Goal: Information Seeking & Learning: Find specific fact

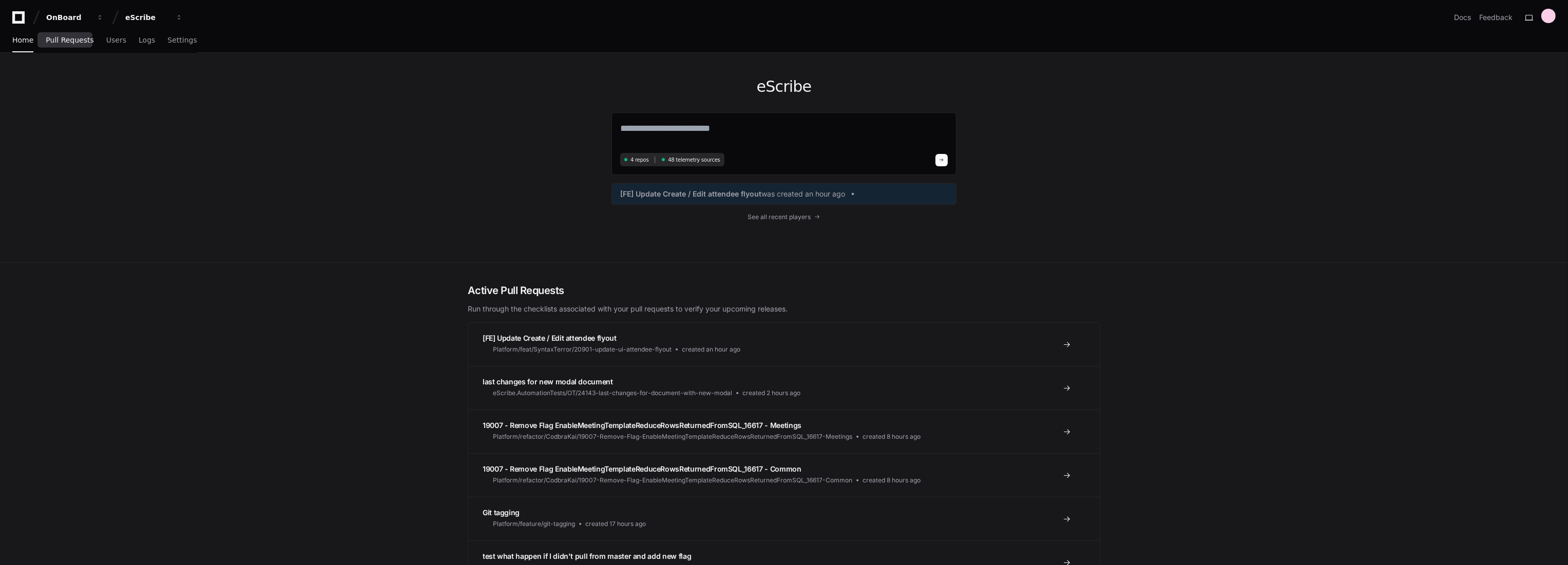
click at [69, 43] on span "Pull Requests" at bounding box center [69, 40] width 48 height 6
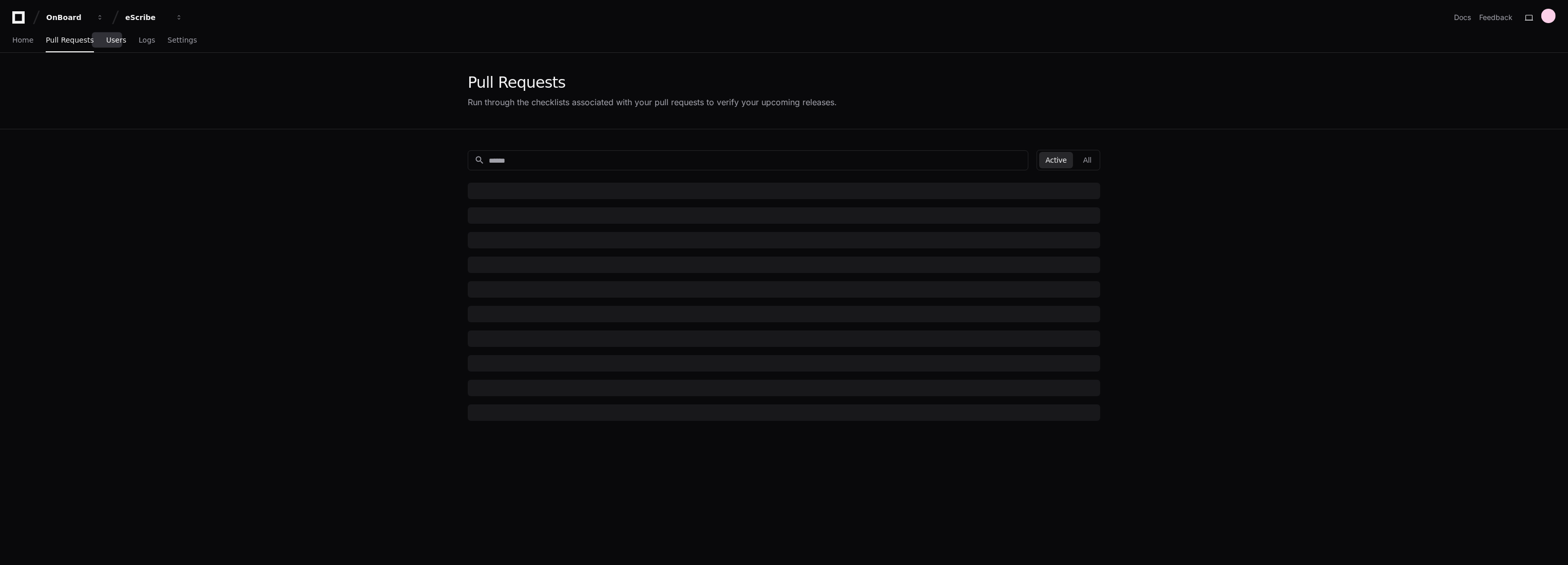
click at [107, 37] on span "Users" at bounding box center [116, 40] width 20 height 6
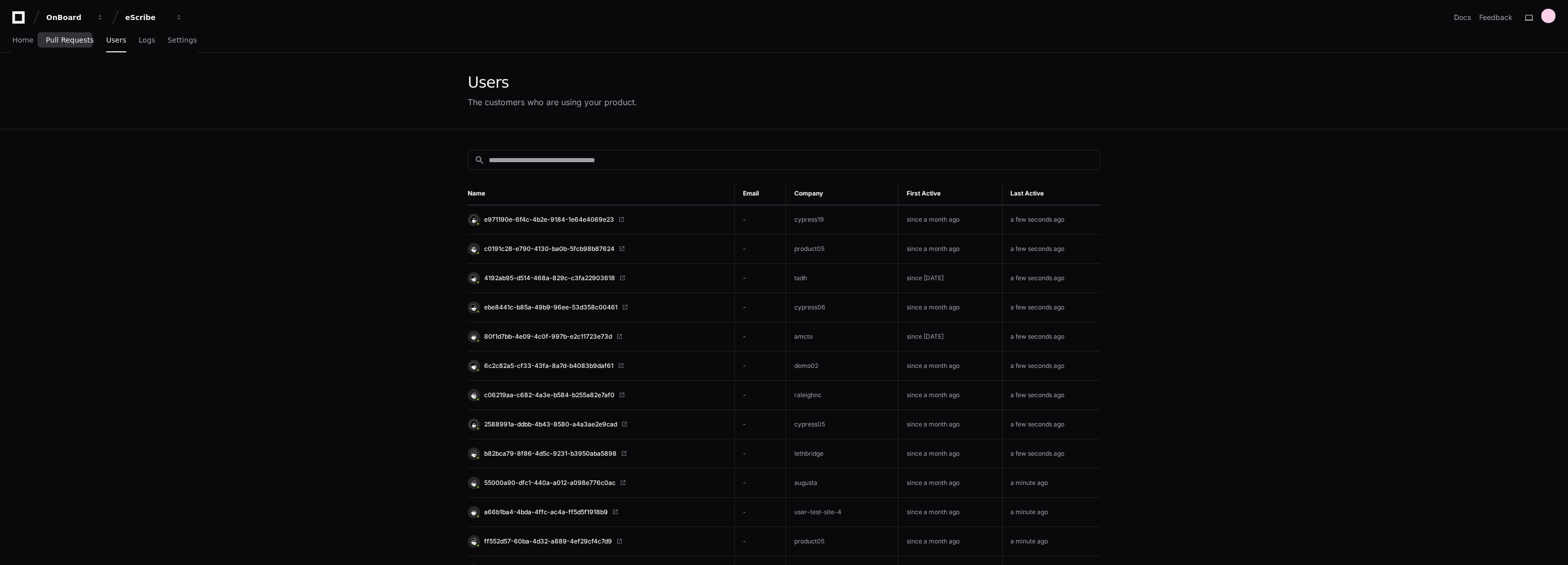
click at [84, 37] on span "Pull Requests" at bounding box center [69, 40] width 48 height 6
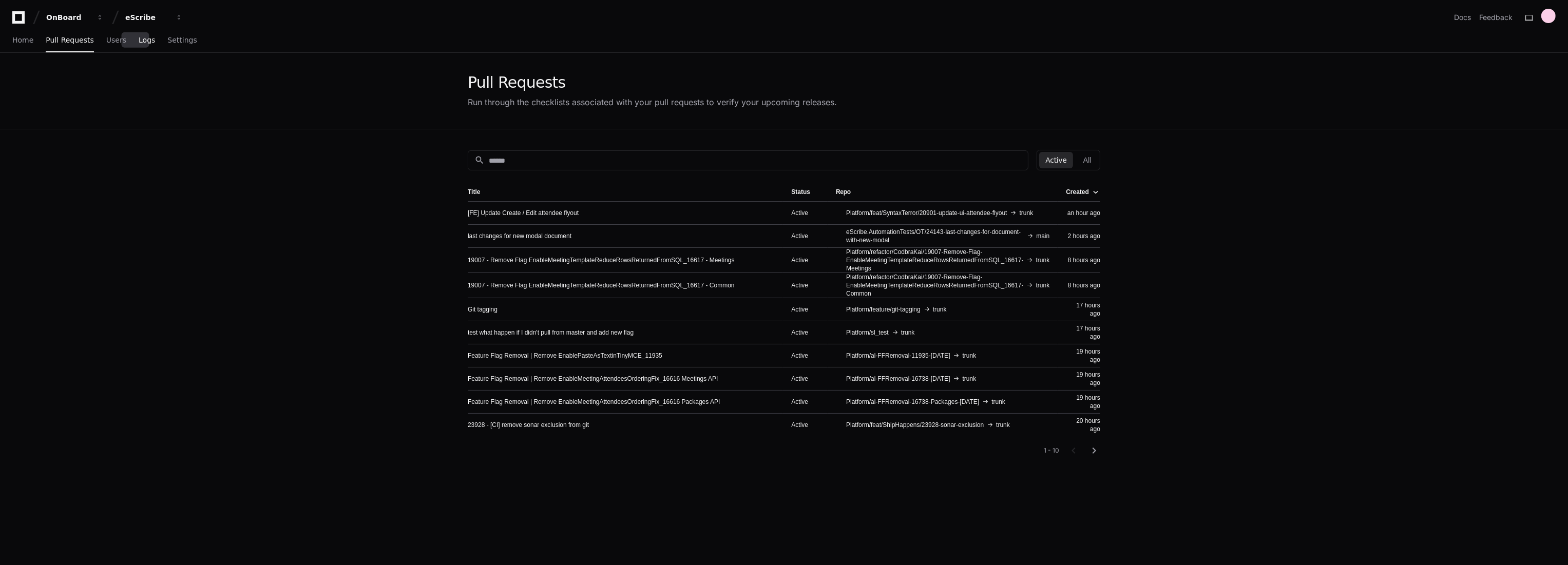
click at [138, 43] on span "Logs" at bounding box center [146, 40] width 16 height 6
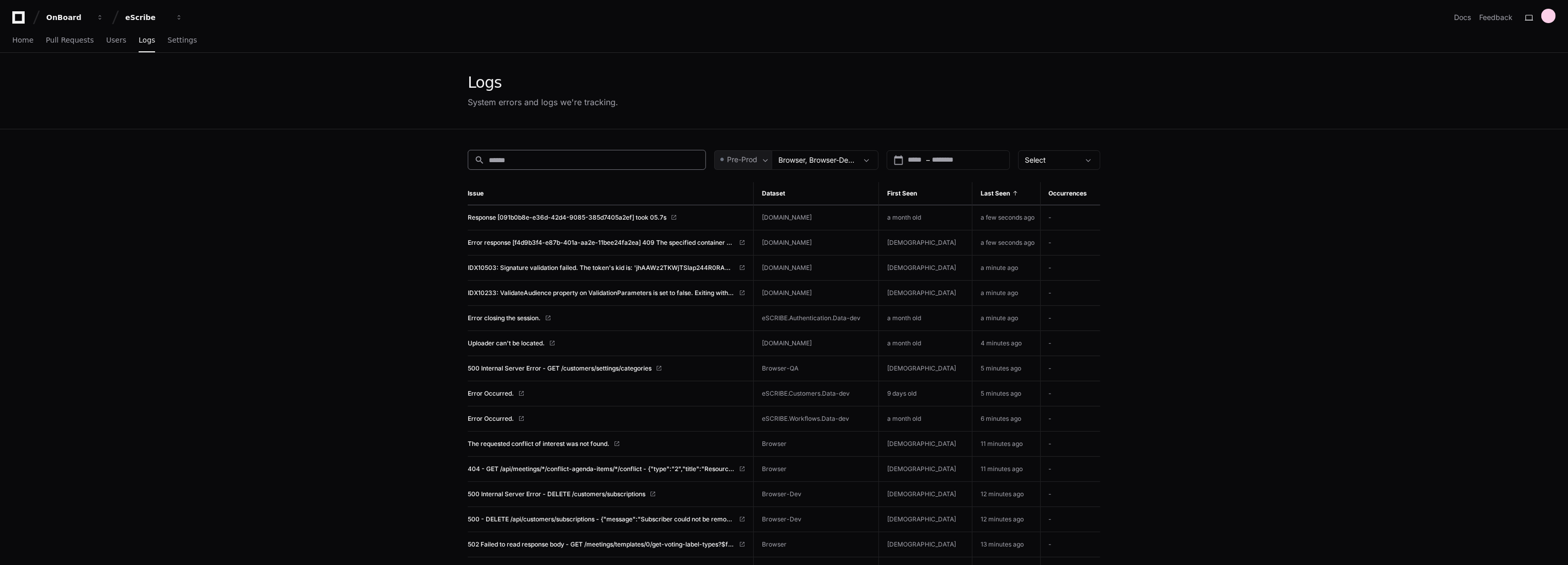
click at [621, 152] on div "search" at bounding box center [587, 160] width 238 height 20
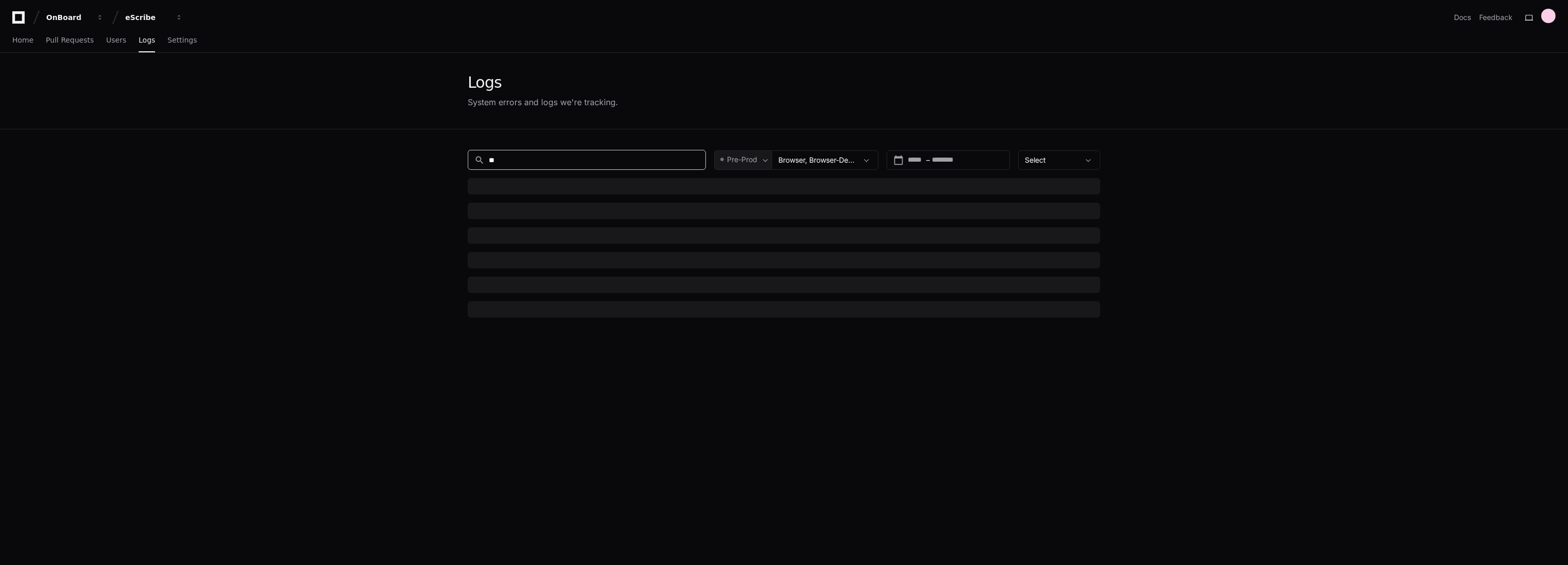
type input "*"
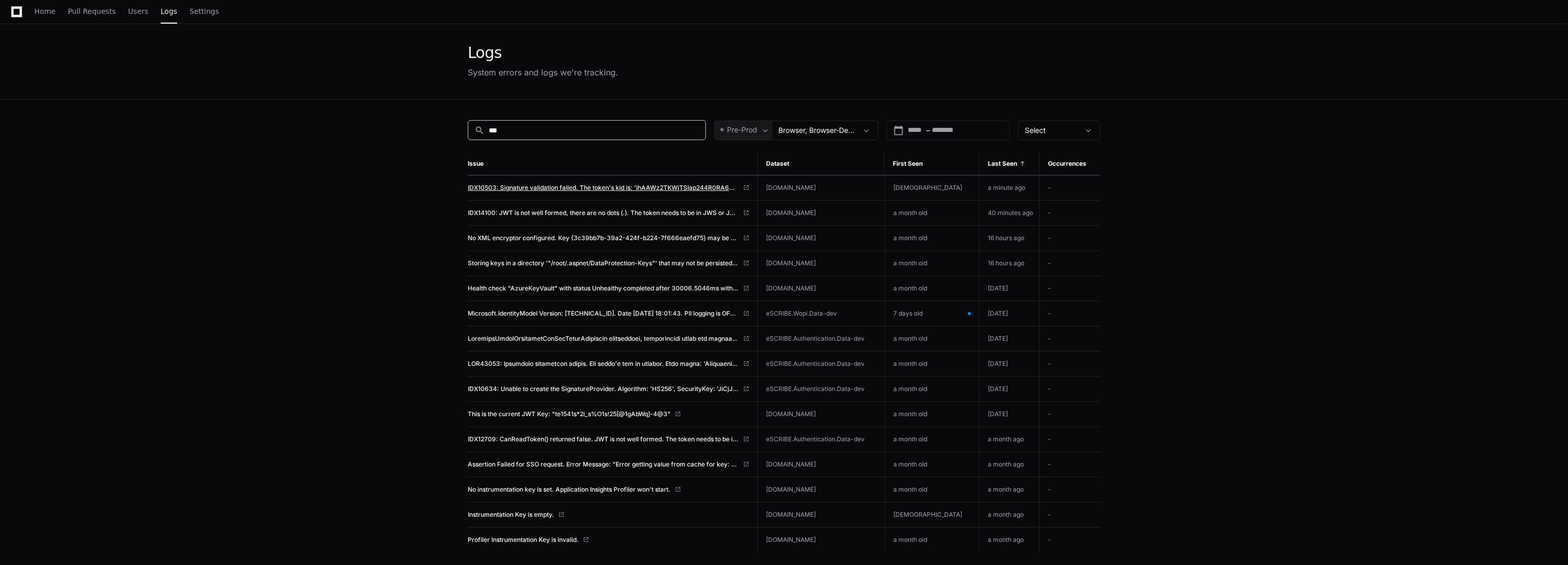
scroll to position [57, 0]
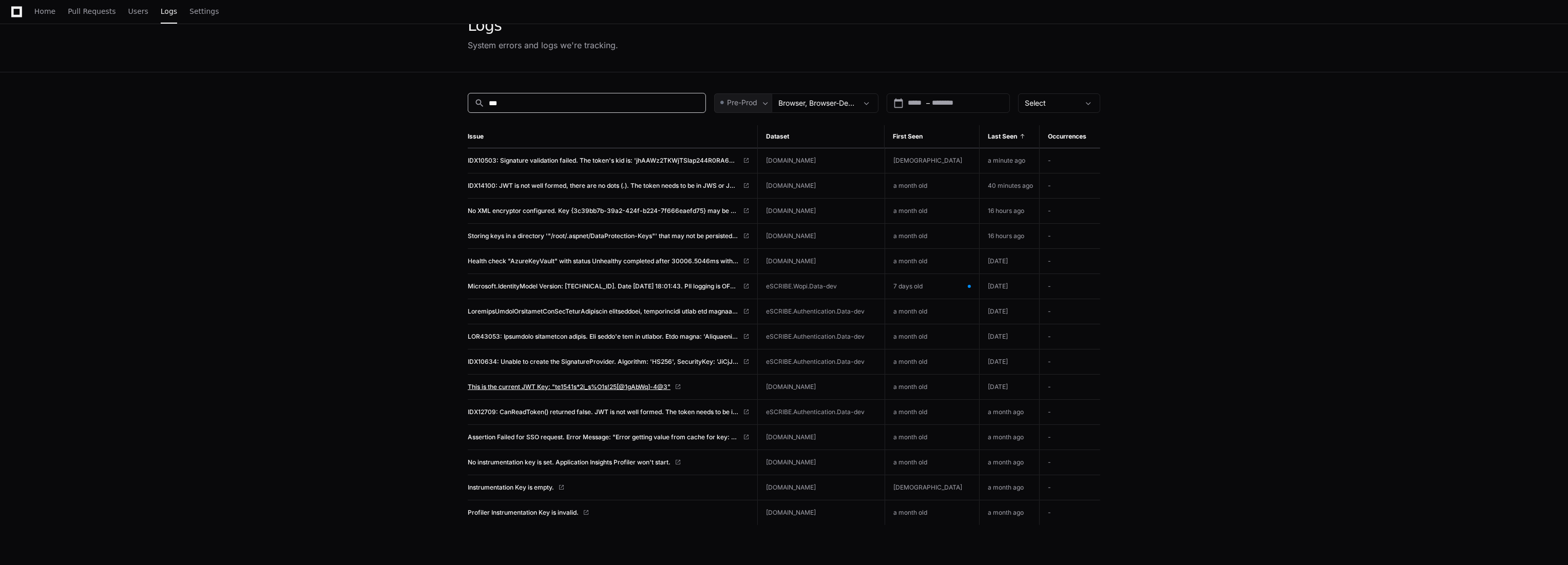
click at [615, 388] on span "This is the current JWT Key: "te1541s*2i_s%O1s!25[@1gAbWq]-4@3"" at bounding box center [569, 387] width 203 height 9
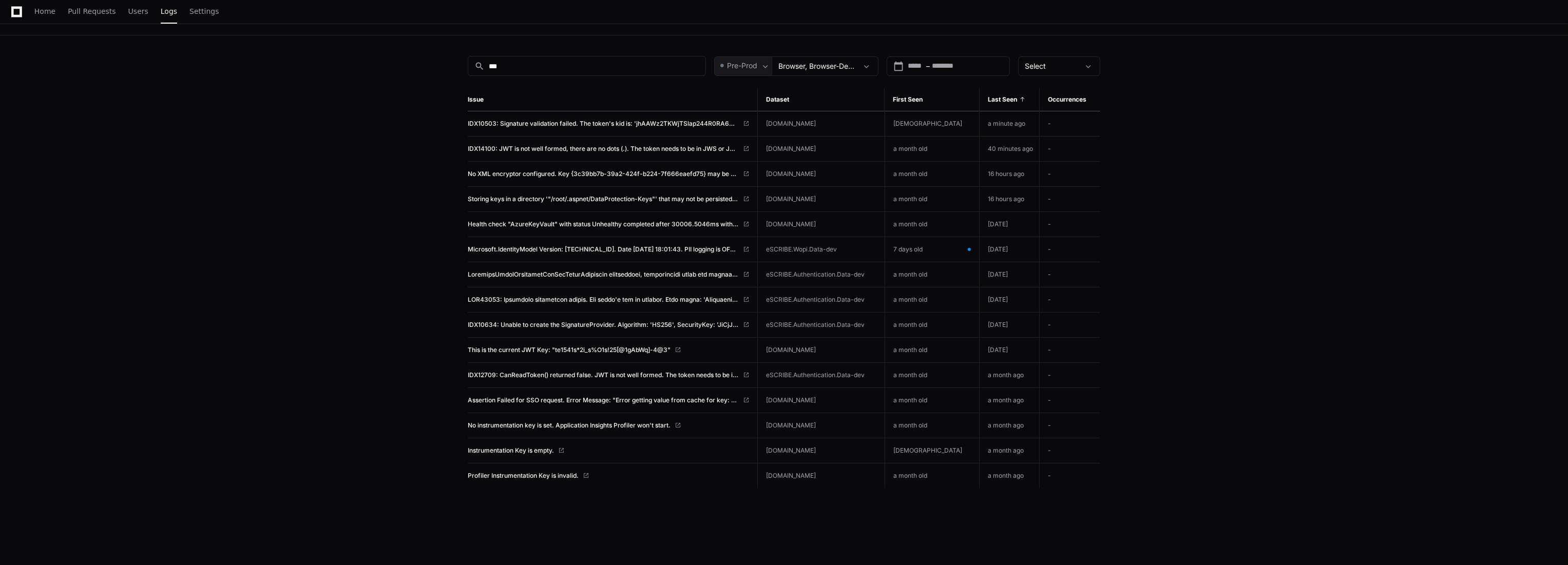
scroll to position [0, 0]
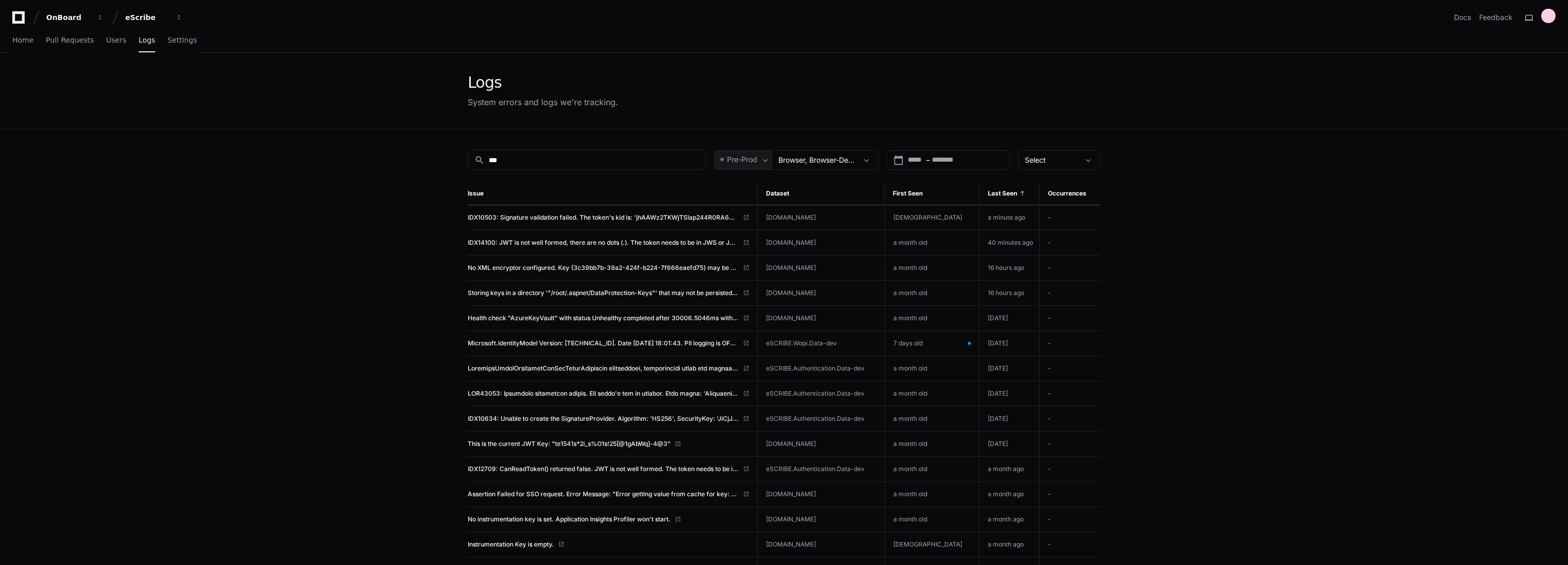
click at [547, 142] on div "search *** Pre-Prod Browser, Browser-Dev, Browser-Localhost, Browser-QA, [DOMAI…" at bounding box center [784, 411] width 657 height 565
click at [541, 155] on input "***" at bounding box center [594, 160] width 211 height 10
type input "***"
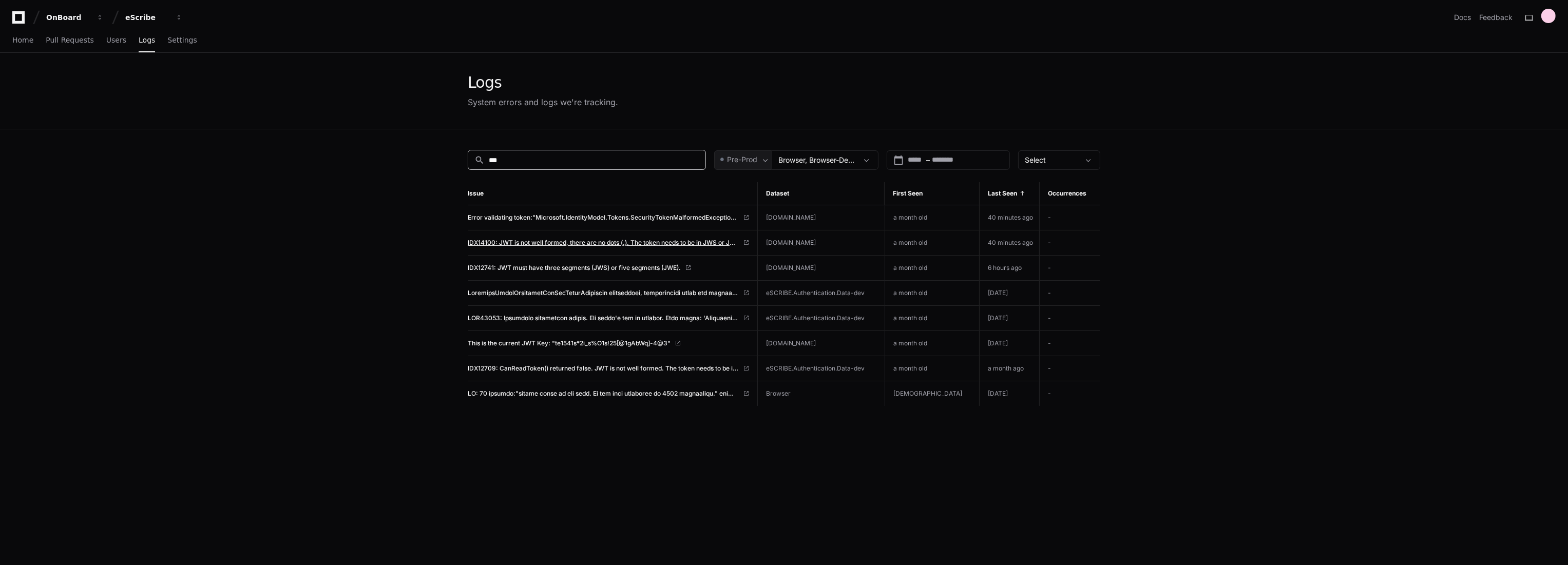
click at [641, 241] on span "IDX14100: JWT is not well formed, there are no dots (.). The token needs to be …" at bounding box center [604, 243] width 271 height 9
click at [740, 160] on span "Pre-Prod" at bounding box center [742, 160] width 30 height 10
click at [740, 160] on div at bounding box center [784, 282] width 1568 height 565
click at [172, 37] on span "Settings" at bounding box center [182, 40] width 29 height 6
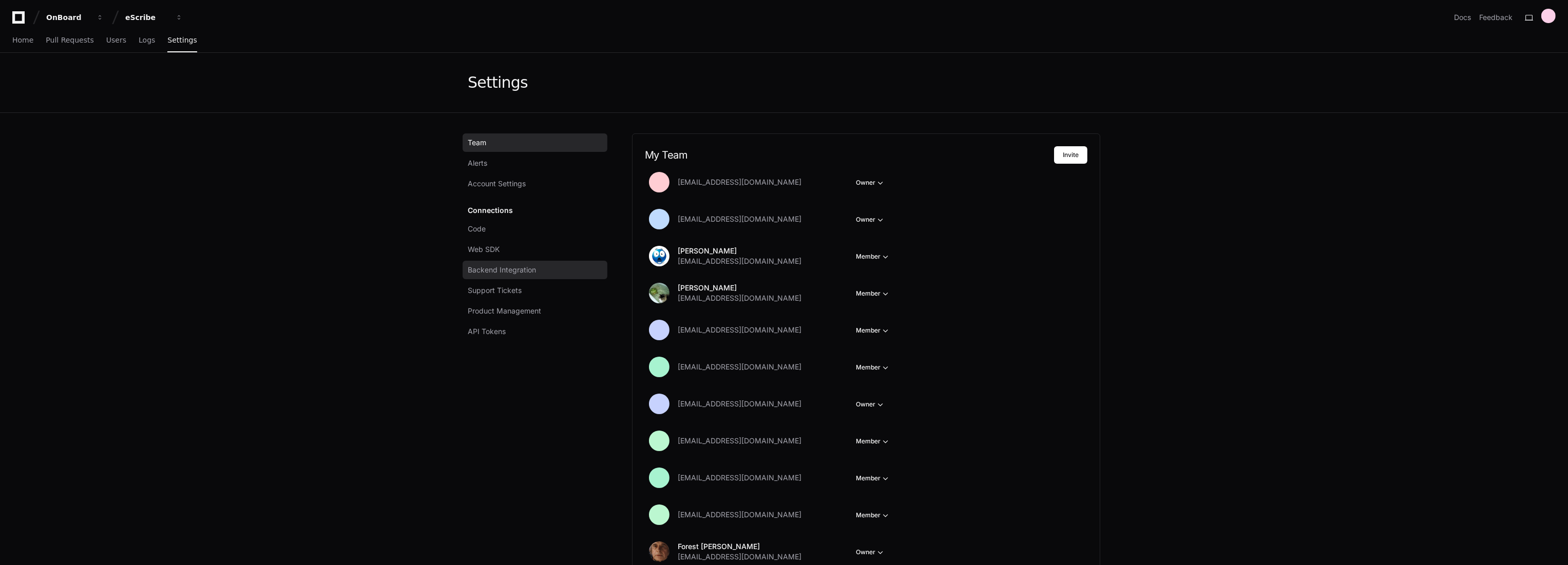
click at [518, 264] on link "Backend Integration" at bounding box center [535, 270] width 145 height 18
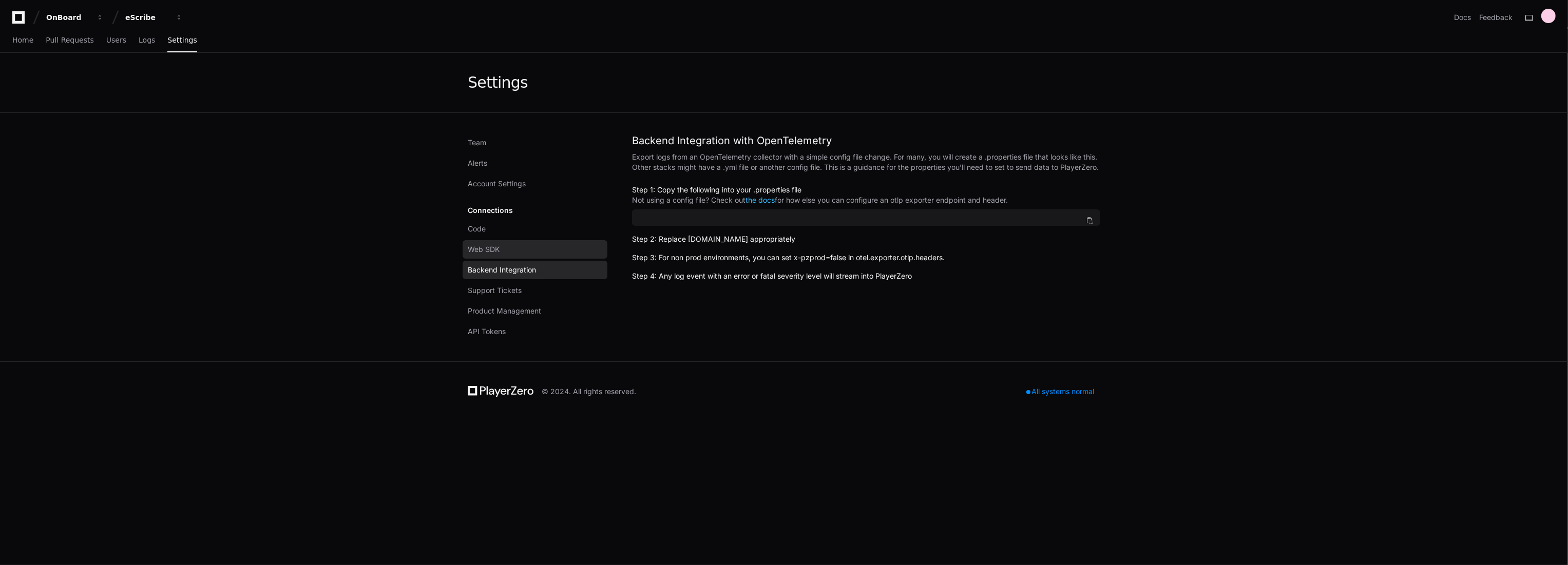
click at [522, 253] on link "Web SDK" at bounding box center [535, 250] width 145 height 18
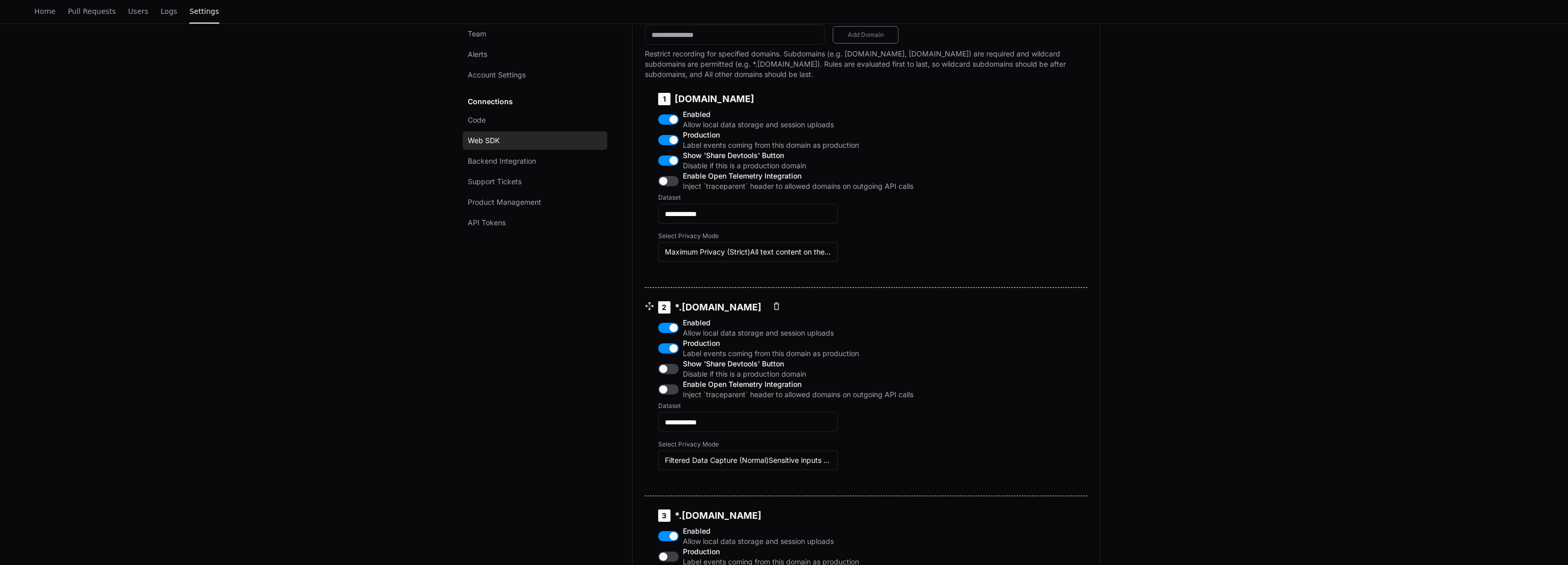
scroll to position [570, 0]
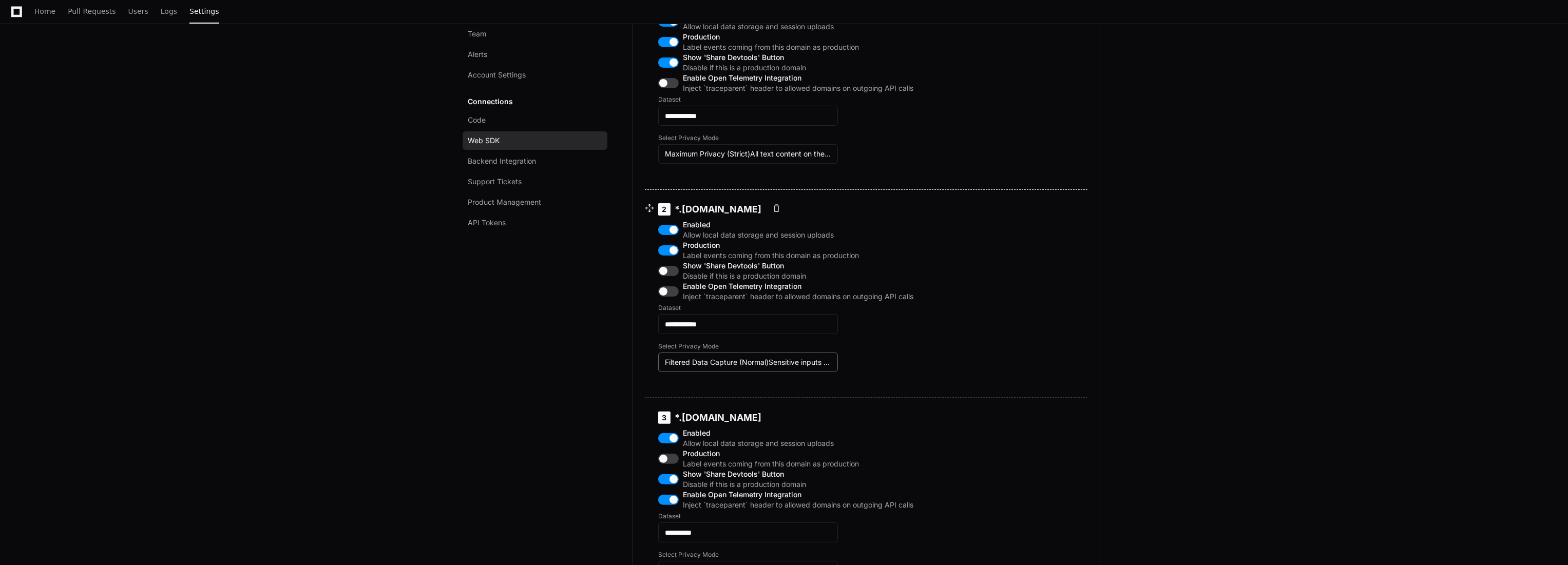
click at [811, 372] on div "Filtered Data Capture (Normal)Sensitive inputs are removed, and regular express…" at bounding box center [747, 362] width 179 height 20
click at [816, 393] on div at bounding box center [784, 282] width 1568 height 565
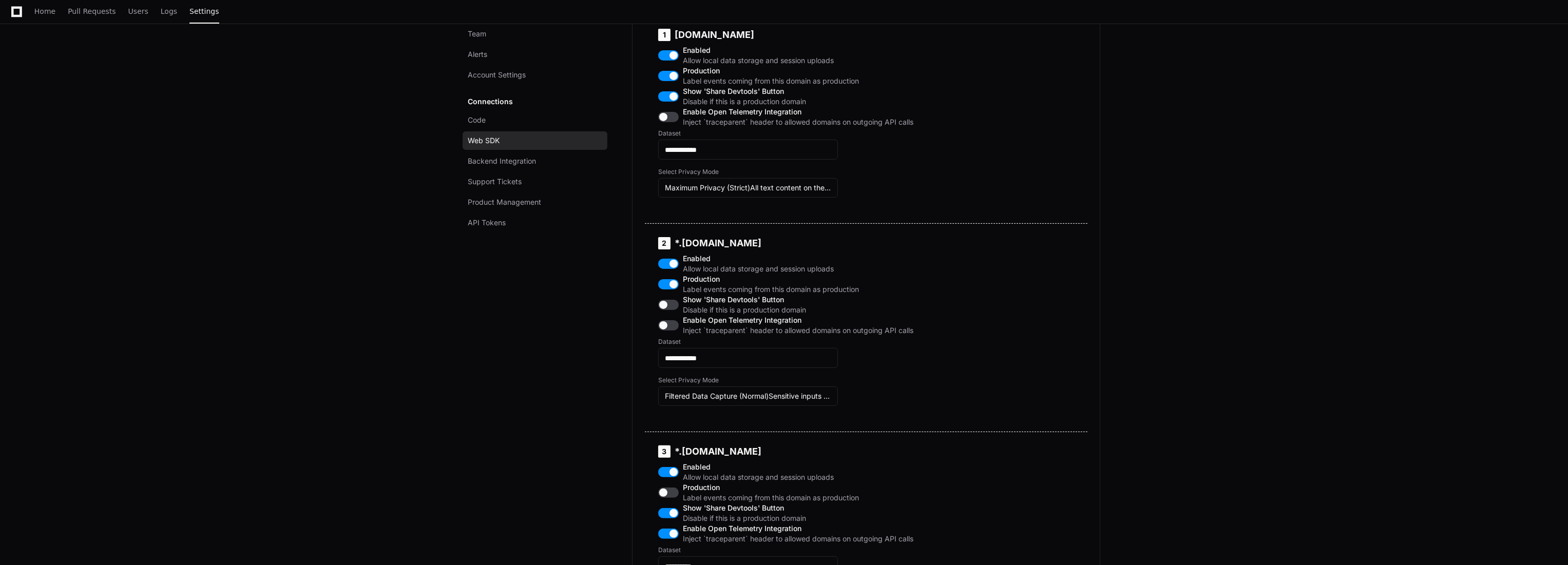
scroll to position [399, 0]
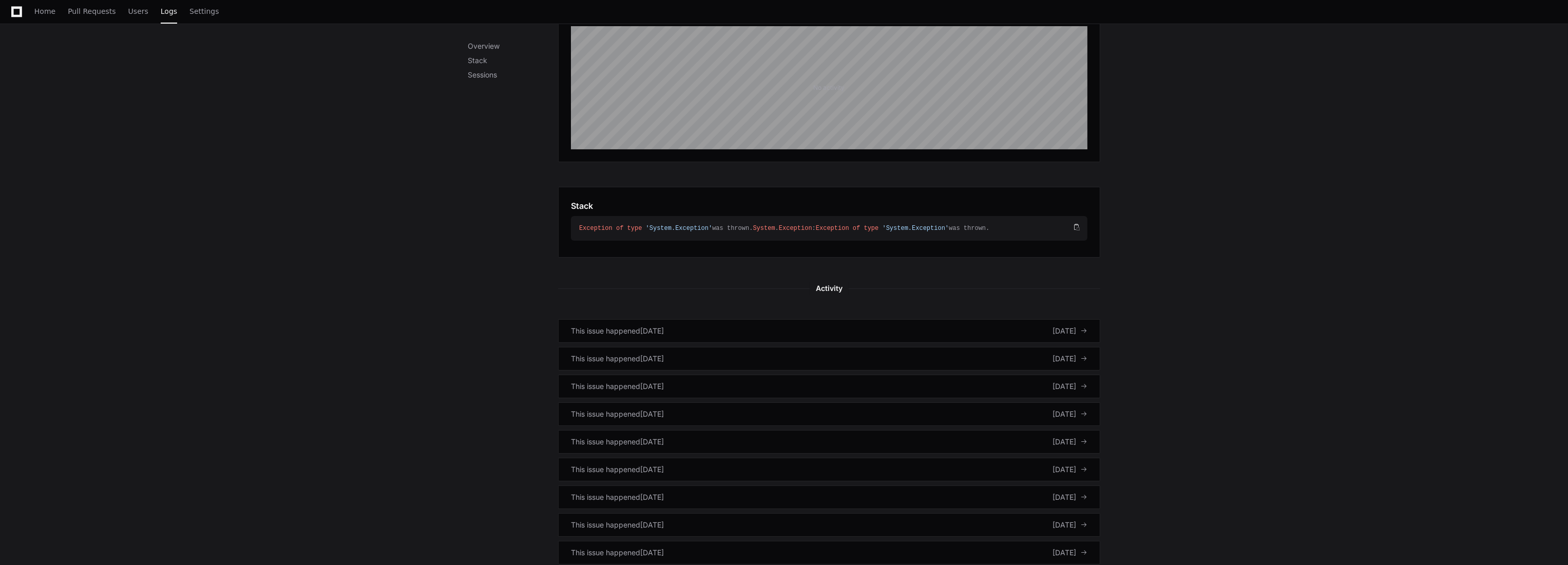
scroll to position [57, 0]
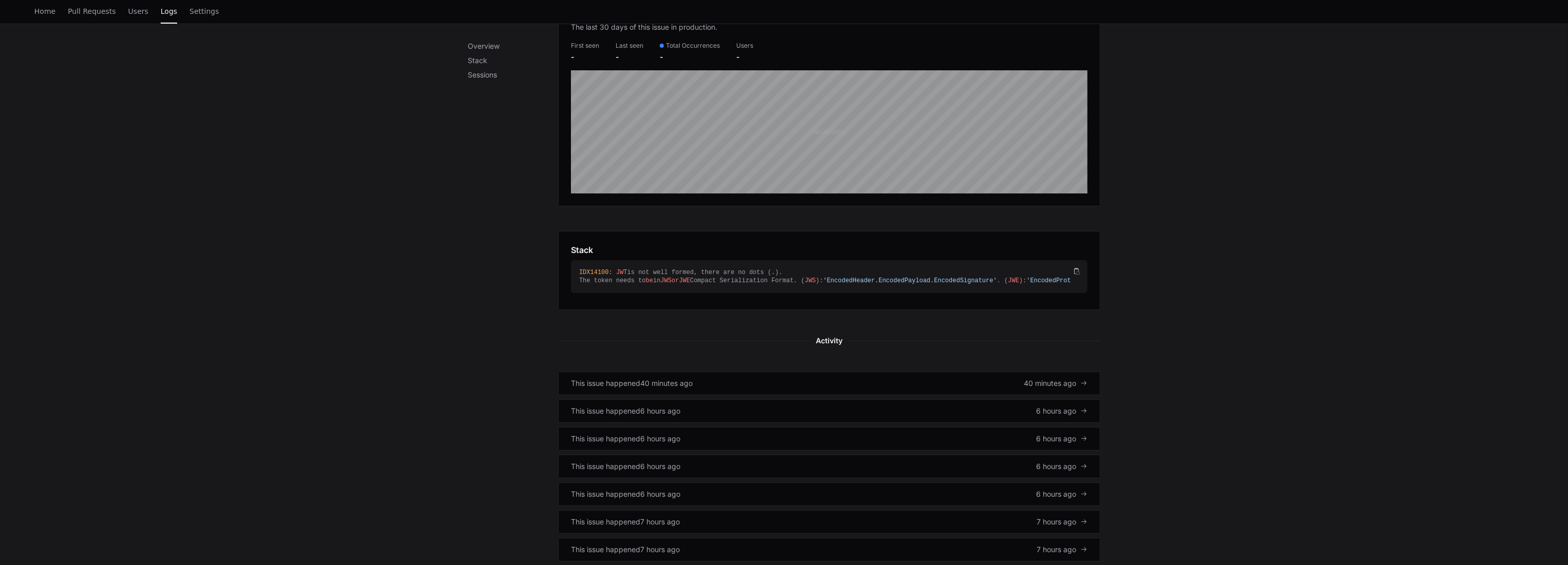
scroll to position [237, 0]
